Goal: Task Accomplishment & Management: Manage account settings

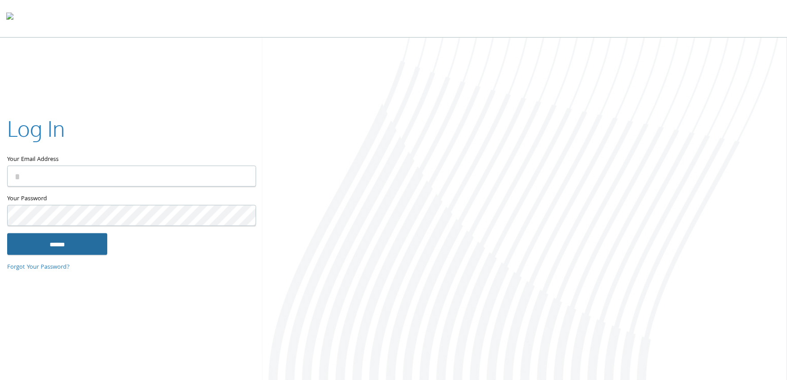
type input "**********"
click at [65, 251] on input "******" at bounding box center [57, 243] width 100 height 21
type input "**********"
click at [64, 242] on input "******" at bounding box center [57, 243] width 100 height 21
